Goal: Contribute content: Add original content to the website for others to see

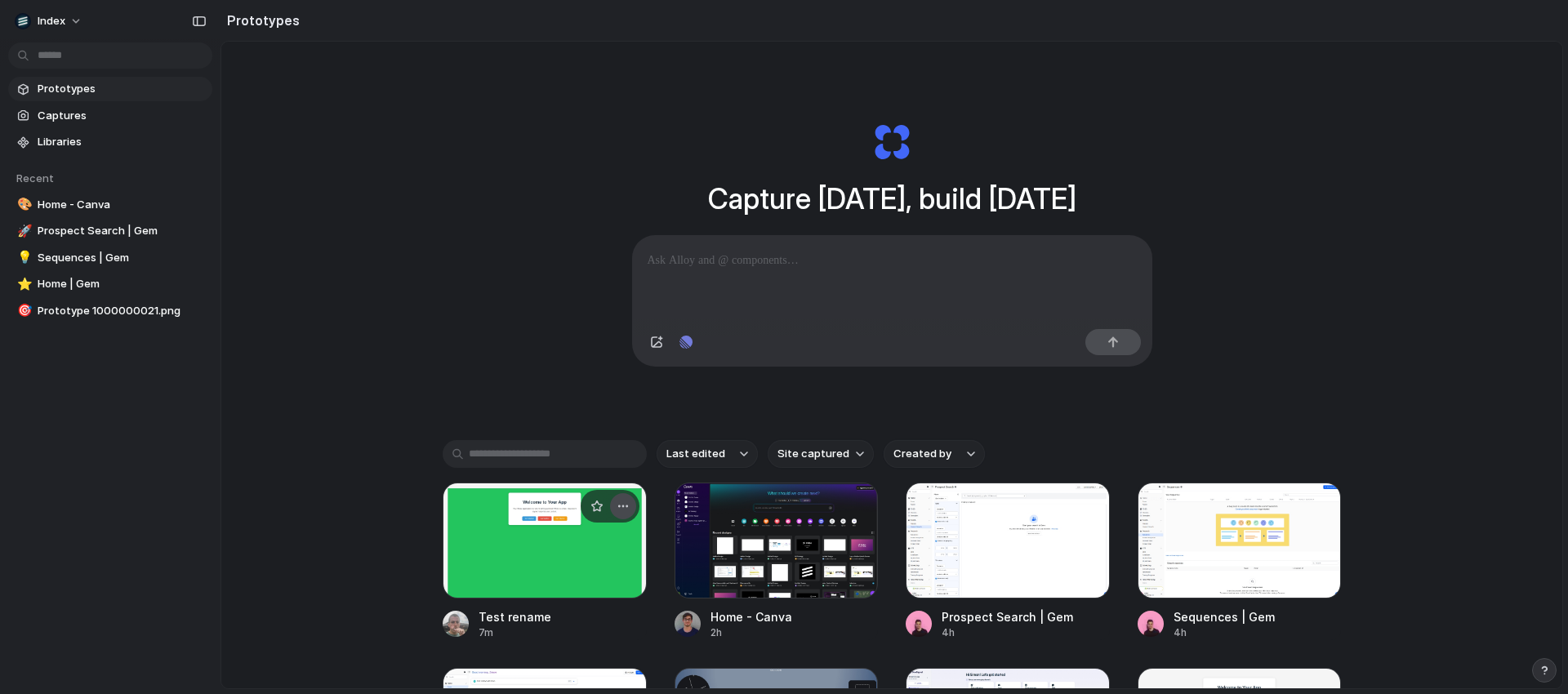
click at [627, 502] on div "button" at bounding box center [622, 505] width 13 height 13
click at [469, 363] on div "Open in new tab Copy link Delete" at bounding box center [784, 347] width 1568 height 694
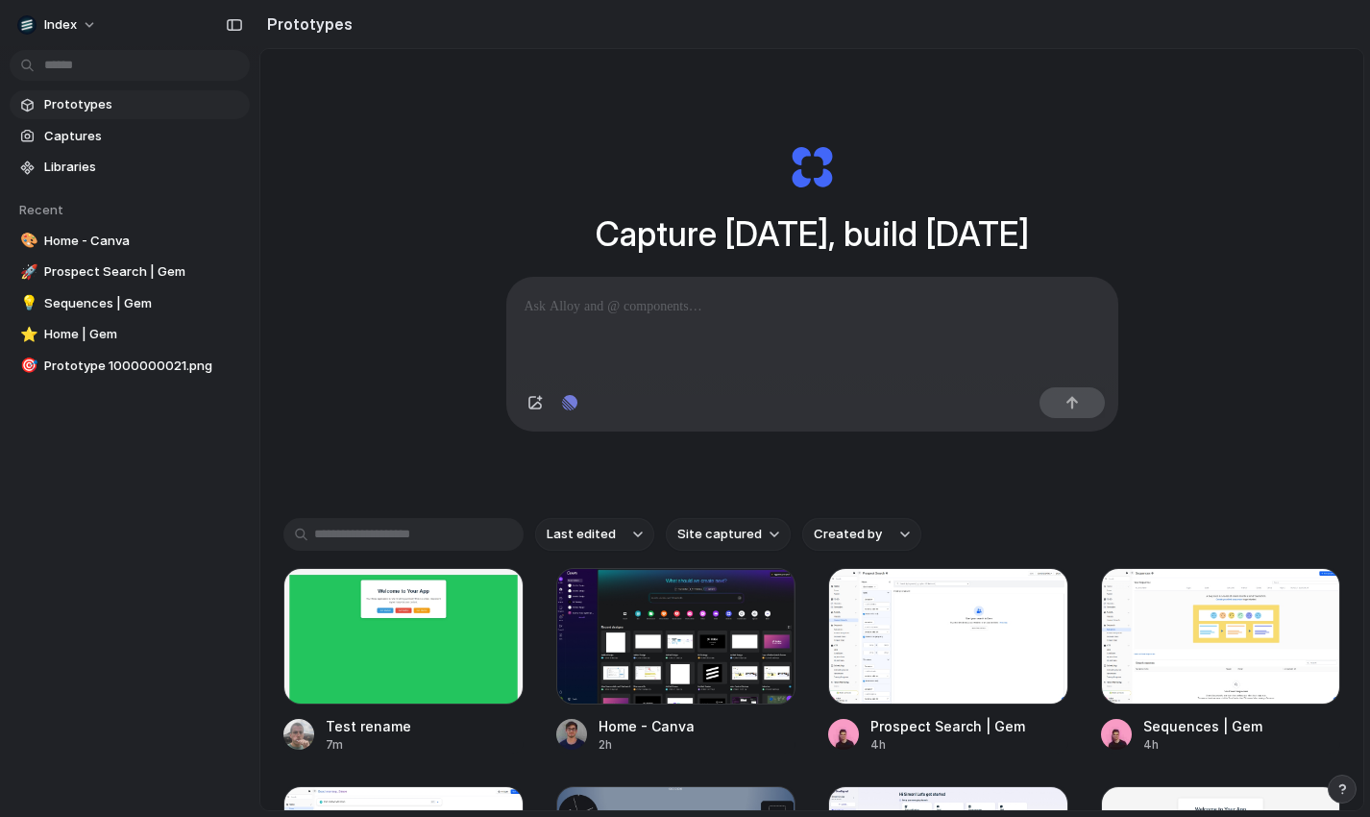
click at [444, 457] on div "Capture [DATE], build [DATE] Clone web app Clone screenshot Start from existing…" at bounding box center [812, 287] width 769 height 430
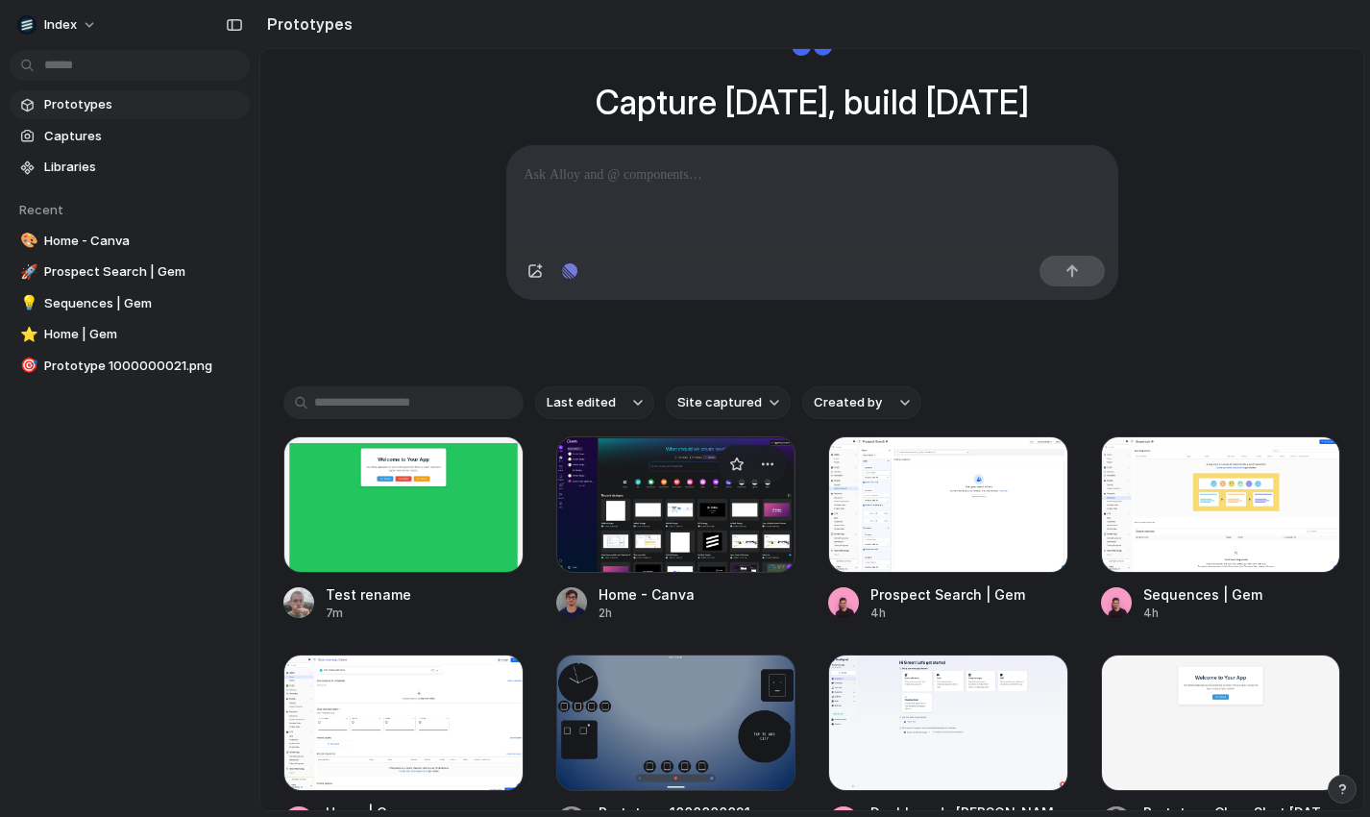
scroll to position [331, 0]
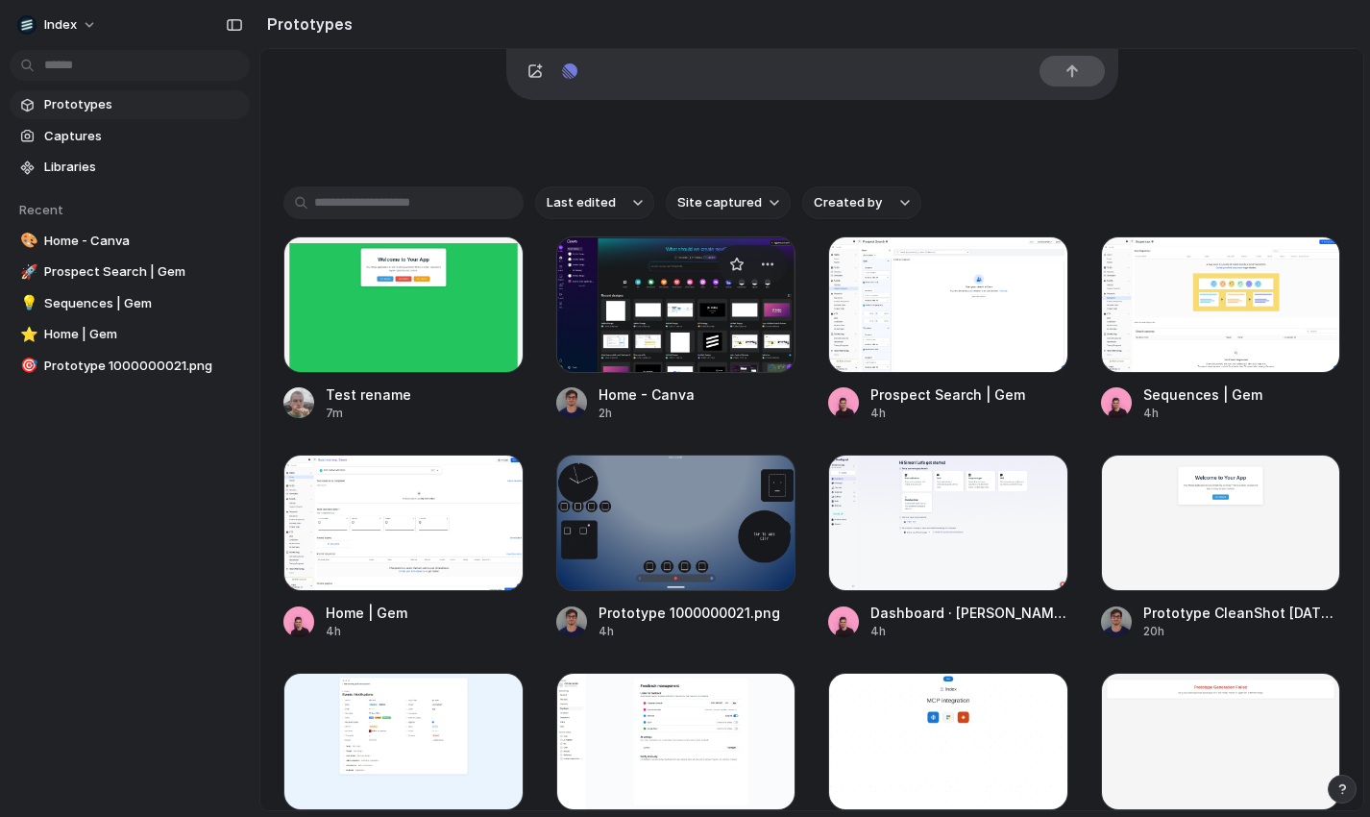
click at [630, 364] on div at bounding box center [676, 304] width 240 height 136
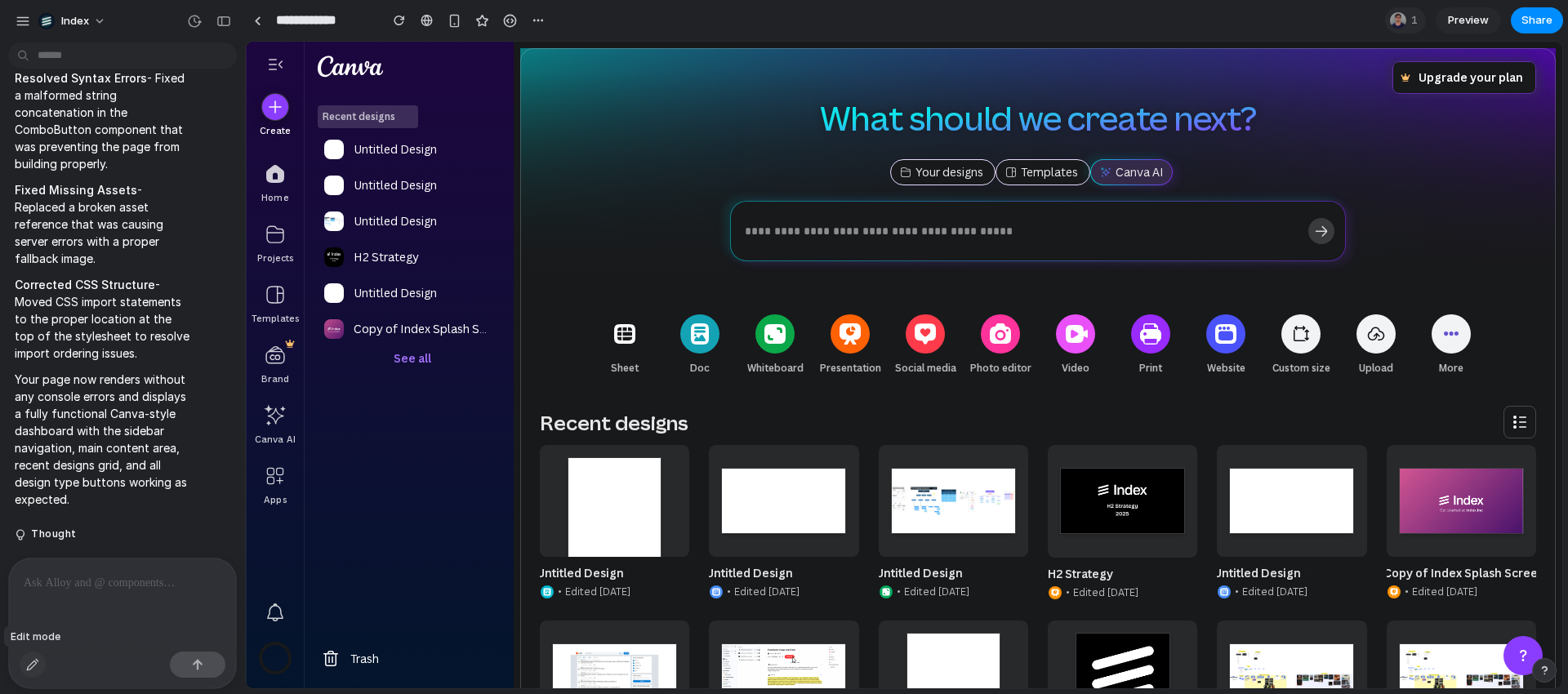
click at [35, 653] on button "button" at bounding box center [32, 664] width 26 height 26
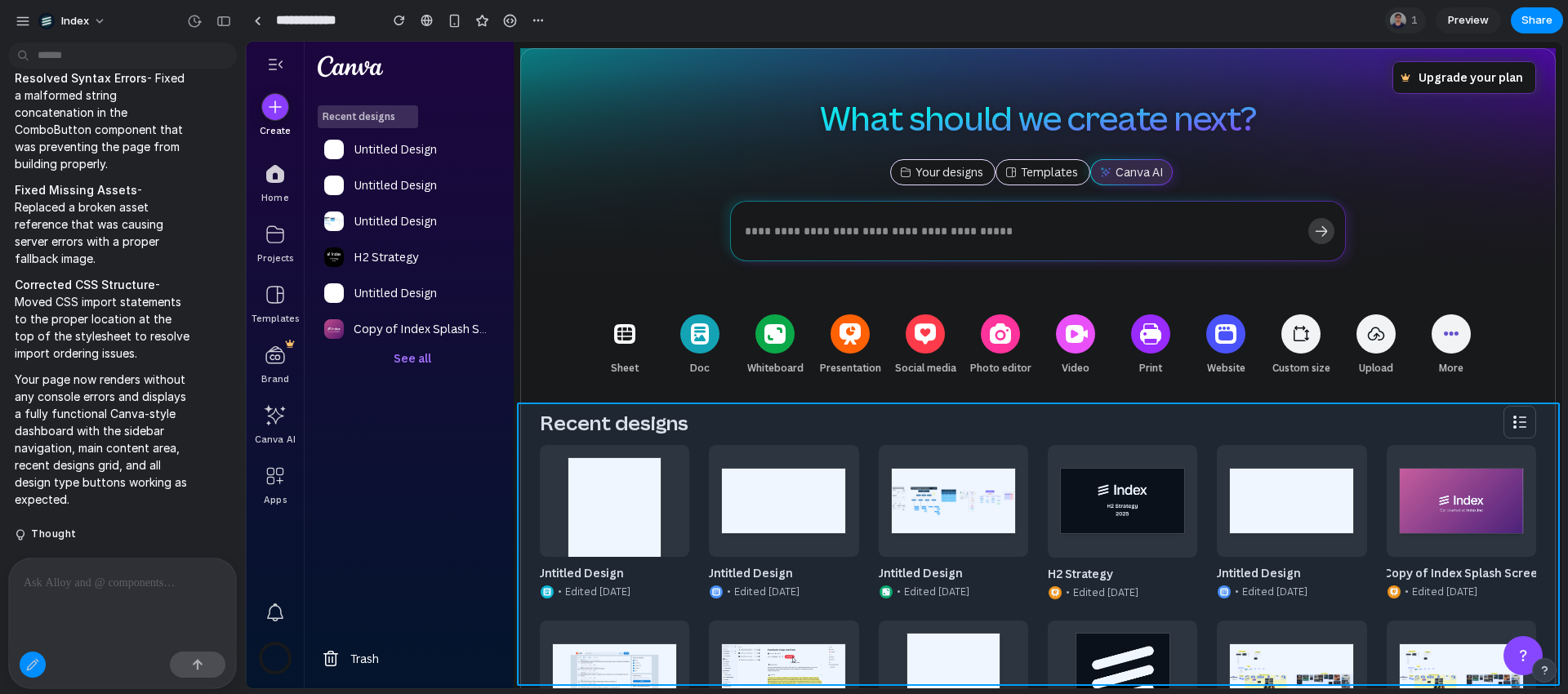
click at [530, 424] on div at bounding box center [904, 365] width 1316 height 646
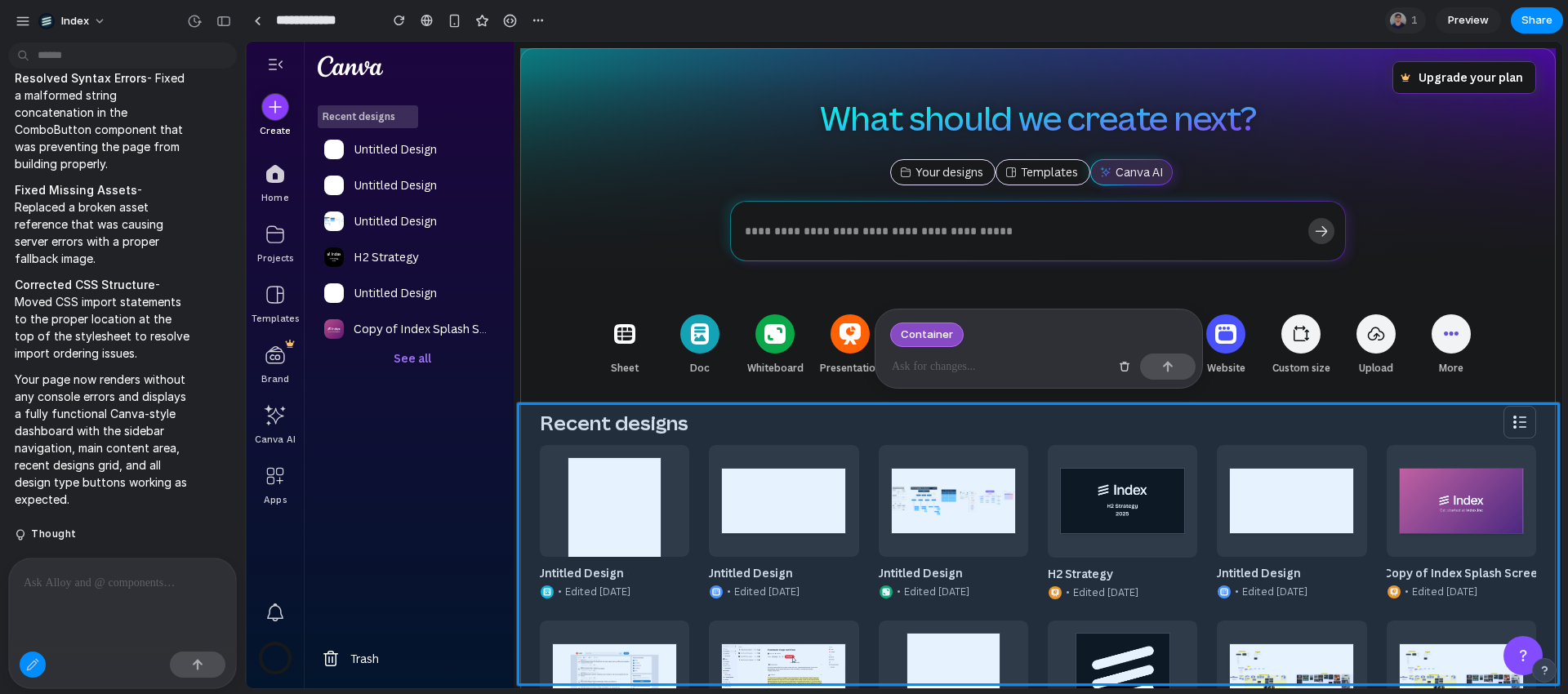
click at [1141, 403] on p at bounding box center [1215, 460] width 150 height 112
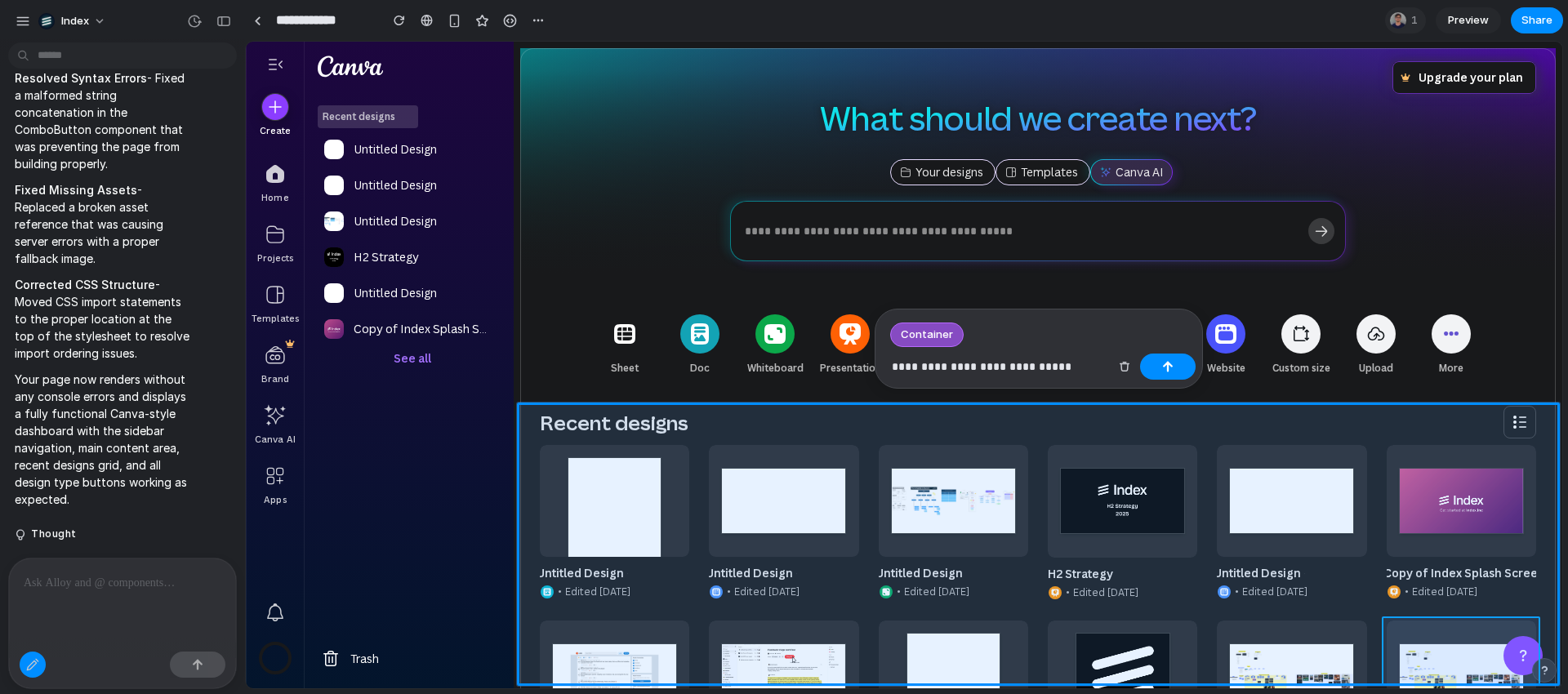
drag, startPoint x: 1235, startPoint y: 672, endPoint x: 1388, endPoint y: 670, distance: 153.0
click at [1388, 670] on div at bounding box center [904, 365] width 1316 height 646
